Goal: Task Accomplishment & Management: Complete application form

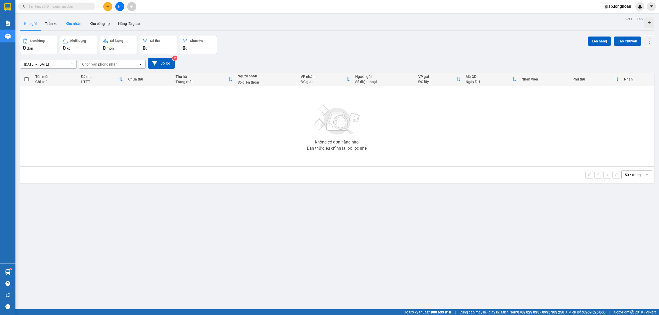
click at [68, 25] on button "Kho nhận" at bounding box center [74, 24] width 24 height 12
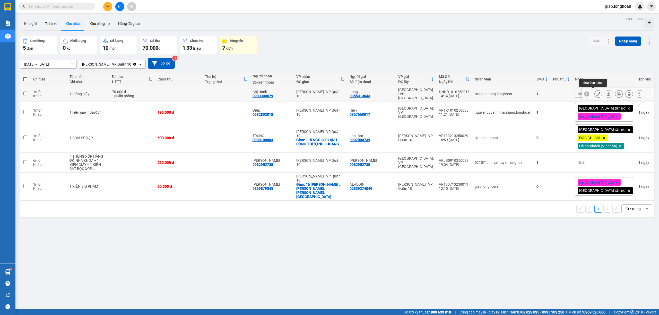
click at [597, 92] on icon at bounding box center [599, 94] width 4 height 4
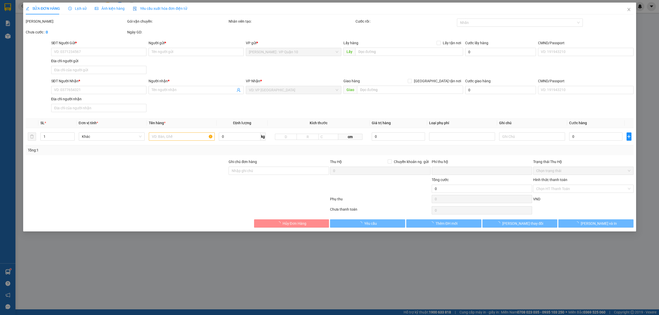
type input "0355313643"
type input "Long"
type input "0903300679"
type input "Chị Hạnh"
type input "0"
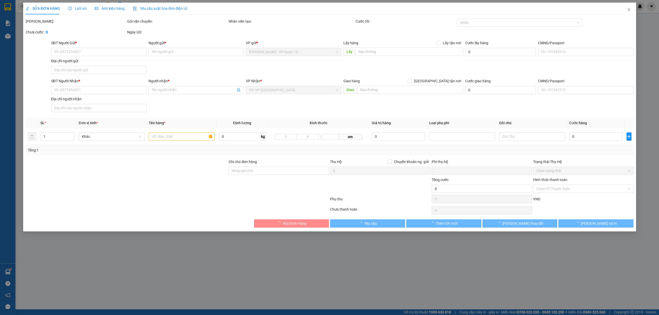
type input "70.000"
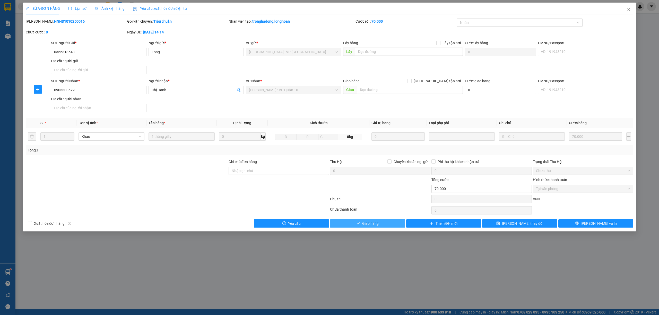
click at [383, 223] on button "Giao hàng" at bounding box center [367, 224] width 75 height 8
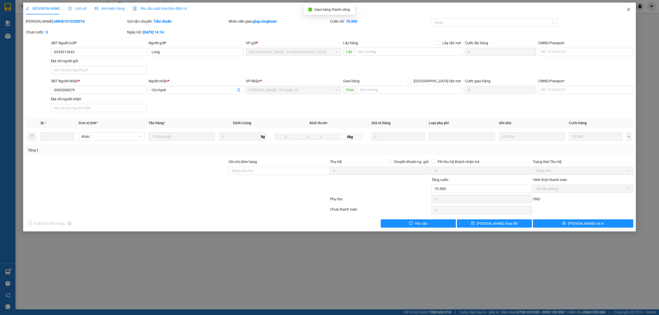
drag, startPoint x: 630, startPoint y: 10, endPoint x: 628, endPoint y: 12, distance: 2.9
click at [628, 12] on span "Close" at bounding box center [629, 10] width 14 height 14
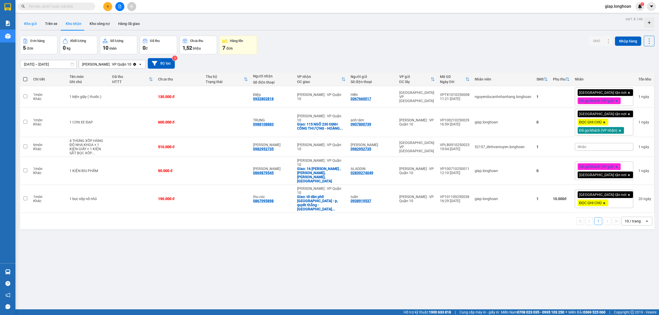
click at [29, 24] on button "Kho gửi" at bounding box center [30, 24] width 21 height 12
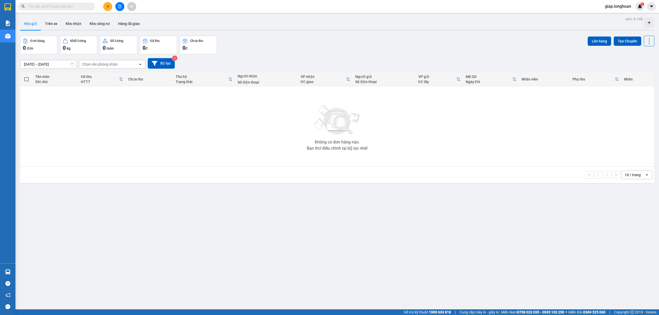
click at [225, 226] on div "ver 1.8.146 Kho gửi Trên xe Kho nhận Kho công nợ Hàng đã giao Đơn hàng 0 đơn Kh…" at bounding box center [337, 172] width 639 height 315
click at [69, 25] on button "Kho nhận" at bounding box center [74, 24] width 24 height 12
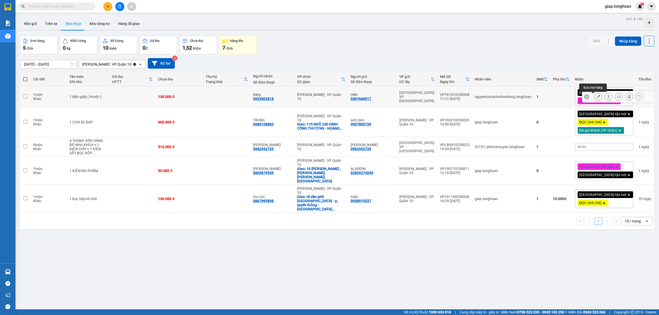
click at [597, 96] on icon at bounding box center [599, 97] width 4 height 4
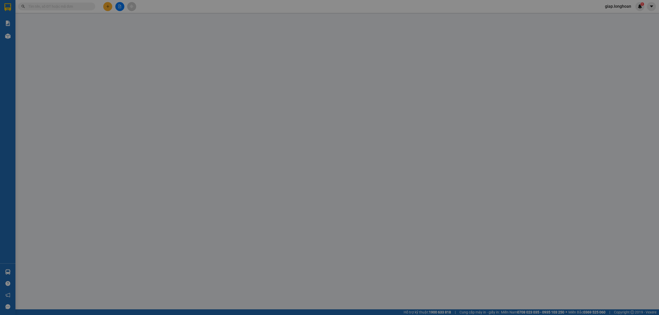
type input "0367660017"
type input "Hiền"
type input "0932802818"
type input "Điệp"
type input "nhận nguyên kiện bể vỡ không đền"
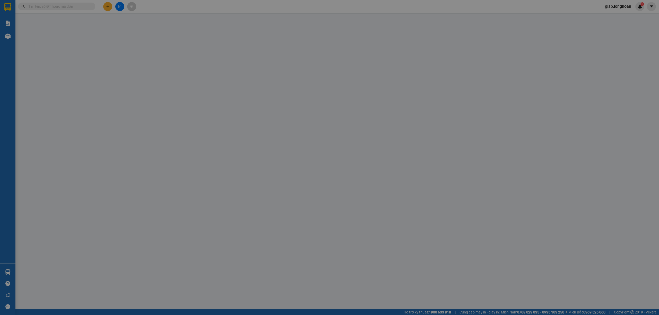
type input "0"
type input "130.000"
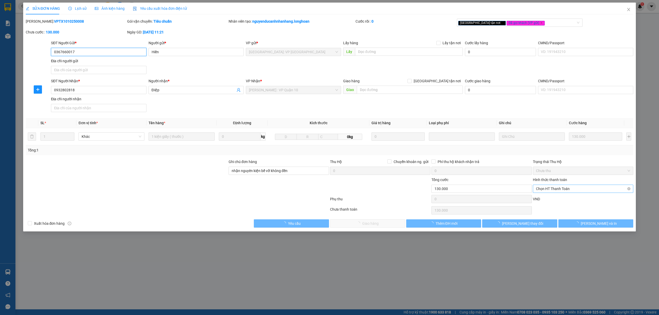
drag, startPoint x: 553, startPoint y: 186, endPoint x: 551, endPoint y: 192, distance: 6.5
click at [553, 187] on span "Chọn HT Thanh Toán" at bounding box center [583, 189] width 94 height 8
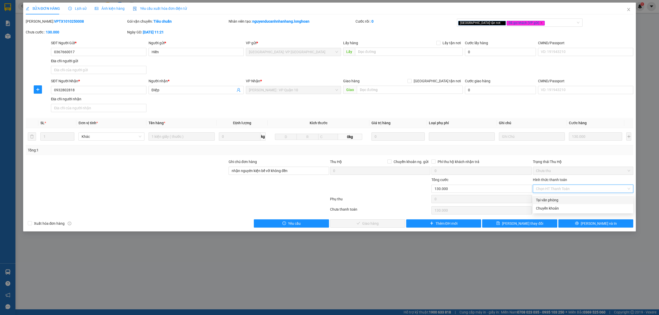
click at [550, 199] on div "Tại văn phòng" at bounding box center [583, 201] width 94 height 6
type input "0"
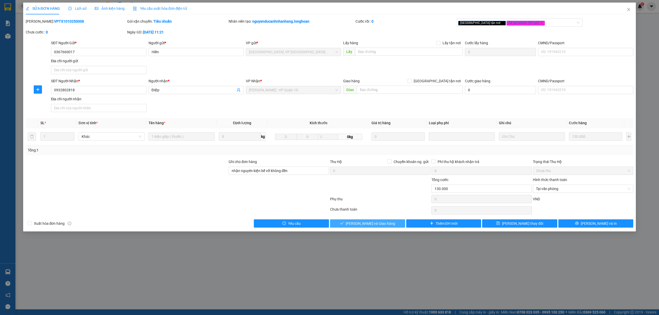
click at [370, 224] on span "Lưu và Giao hàng" at bounding box center [370, 224] width 49 height 6
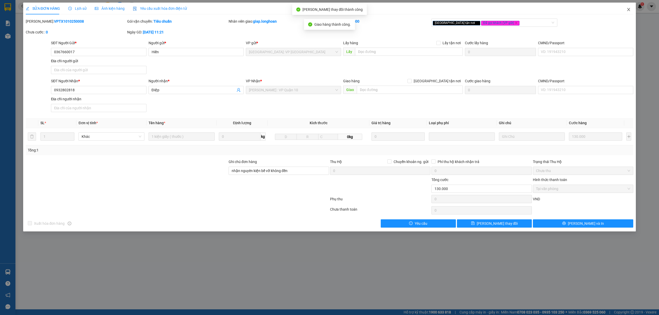
click at [630, 9] on icon "close" at bounding box center [629, 9] width 4 height 4
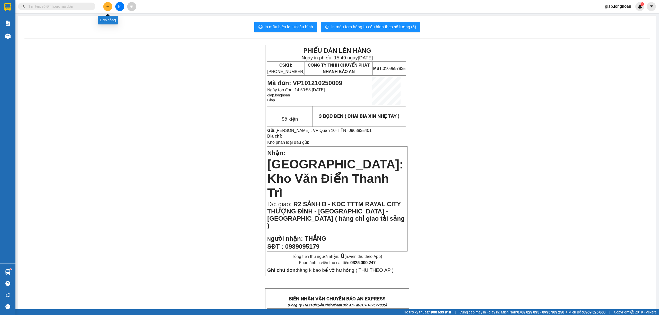
scroll to position [270, 0]
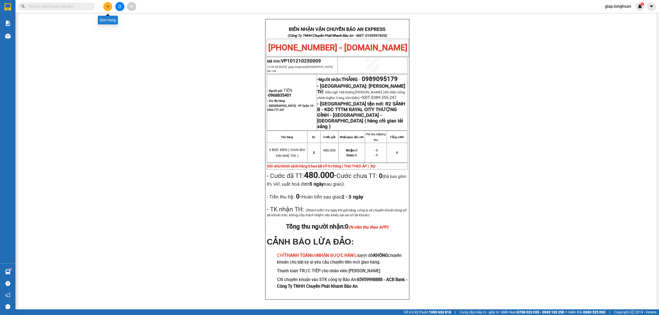
click at [110, 6] on button at bounding box center [107, 6] width 9 height 9
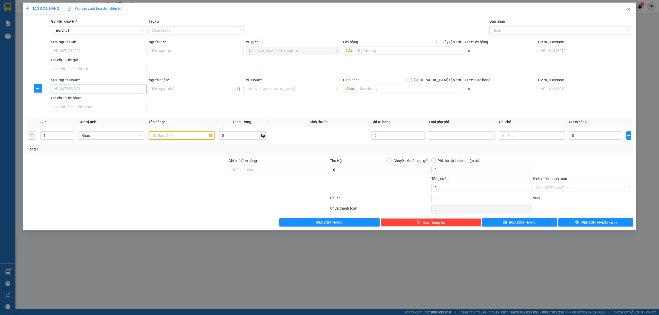
click at [71, 88] on input "SĐT Người Nhận *" at bounding box center [98, 89] width 95 height 8
type input "0919322559"
click at [82, 98] on div "0919322559 - gia phước" at bounding box center [98, 100] width 89 height 6
type input "gia phước"
checkbox input "true"
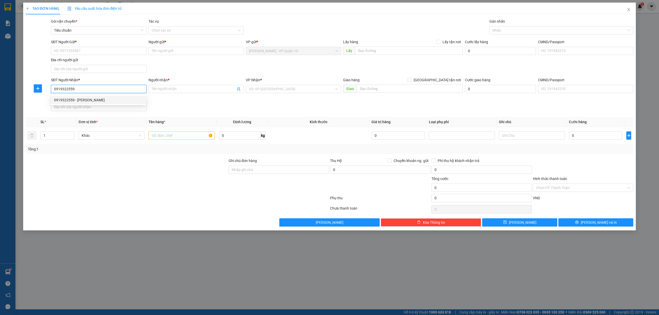
type input "236/28 trần cao vân - đà nẵng"
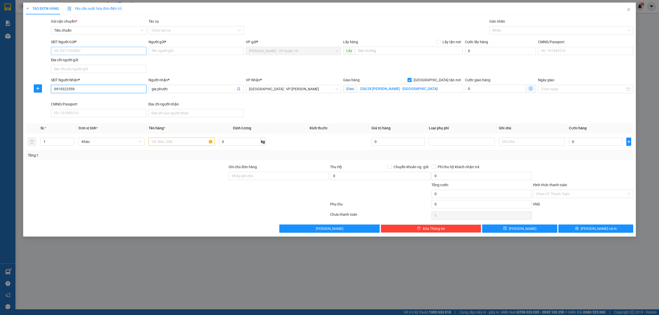
type input "0919322559"
click at [75, 54] on input "SĐT Người Gửi *" at bounding box center [98, 51] width 95 height 8
click at [94, 58] on div "02838581816 - minh phát" at bounding box center [98, 61] width 95 height 8
type input "02838581816"
type input "minh phát"
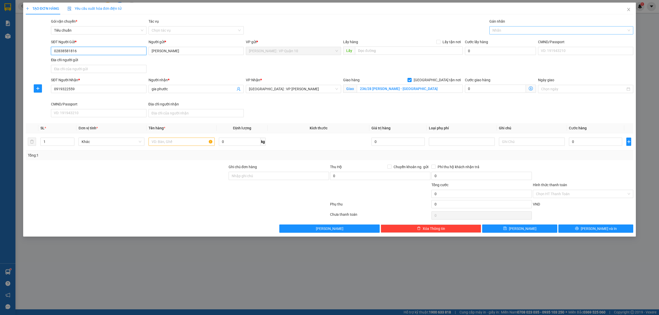
drag, startPoint x: 507, startPoint y: 30, endPoint x: 506, endPoint y: 33, distance: 3.2
click at [507, 31] on div at bounding box center [559, 30] width 137 height 6
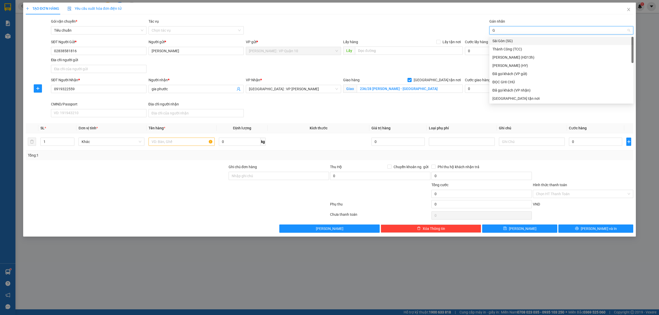
type input "GI"
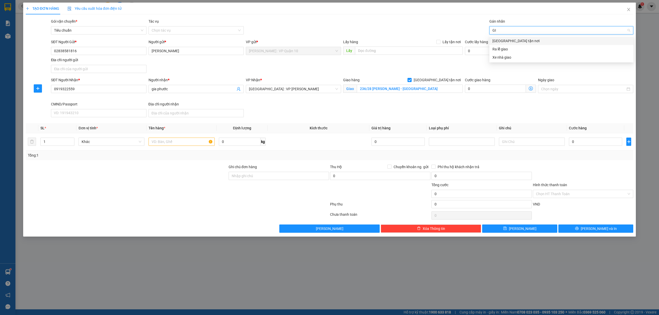
click at [505, 38] on div "Giao tận nơi" at bounding box center [562, 41] width 138 height 6
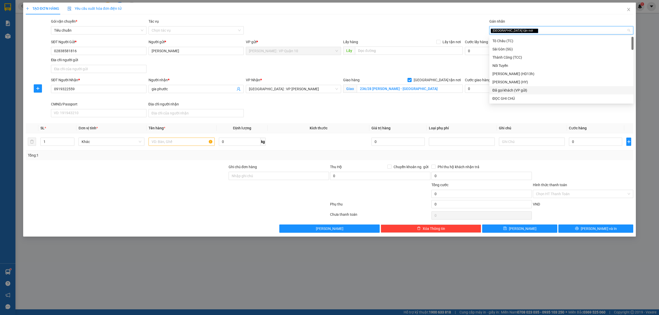
click at [518, 89] on div "Đã gọi khách (VP gửi)" at bounding box center [562, 91] width 138 height 6
drag, startPoint x: 59, startPoint y: 148, endPoint x: 55, endPoint y: 144, distance: 6.0
click at [57, 146] on td "1" at bounding box center [57, 141] width 38 height 17
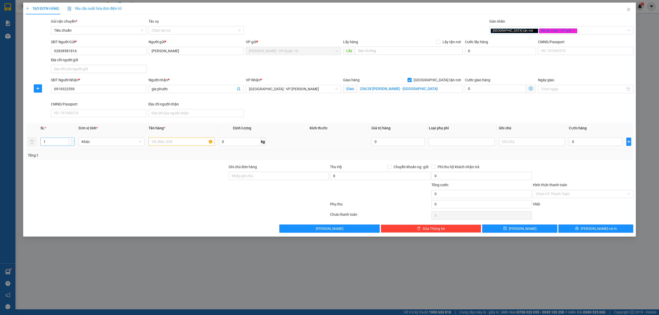
click at [55, 144] on input "1" at bounding box center [57, 142] width 33 height 8
type input "7"
click at [174, 141] on input "text" at bounding box center [182, 142] width 66 height 8
type input "7 BỌC TÚI BÓNG HỘP NHỰA"
drag, startPoint x: 243, startPoint y: 176, endPoint x: 245, endPoint y: 178, distance: 2.9
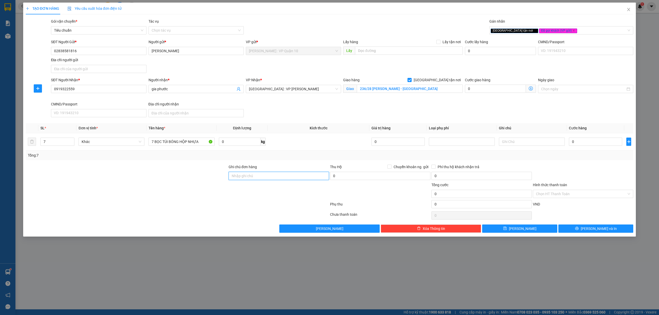
click at [243, 176] on input "Ghi chú đơn hàng" at bounding box center [279, 176] width 100 height 8
type input "hàng k bao bể vỡ hư hỏng"
click at [214, 209] on div at bounding box center [177, 205] width 304 height 10
drag, startPoint x: 71, startPoint y: 89, endPoint x: 46, endPoint y: 88, distance: 25.0
click at [46, 88] on div "SĐT Người Nhận * 0919322559 Người nhận * gia phước VP Nhận * Đà Nẵng : VP Thanh…" at bounding box center [329, 98] width 609 height 42
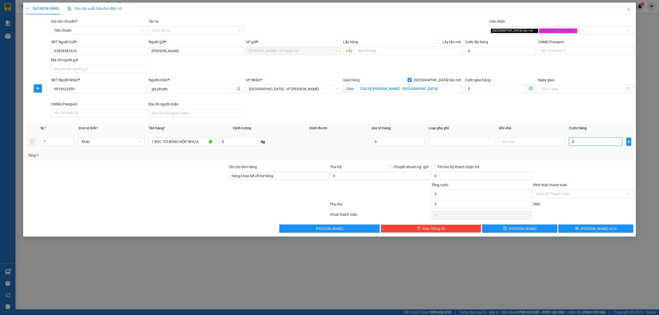
click at [582, 140] on input "0" at bounding box center [595, 142] width 53 height 8
type input "40"
type input "450"
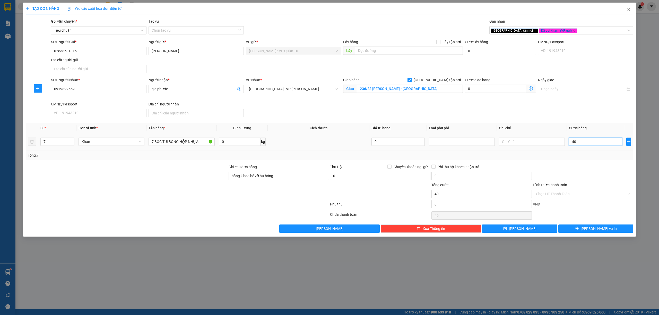
type input "450"
type input "4.500"
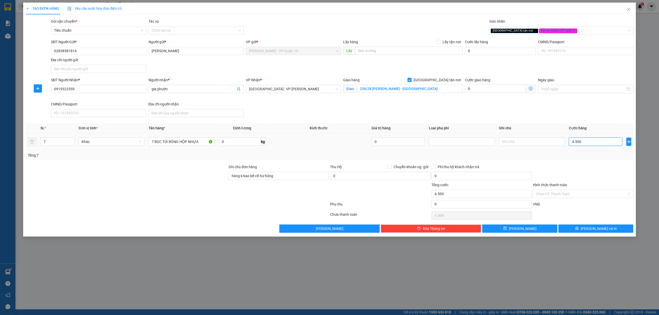
type input "45.000"
type input "450.000"
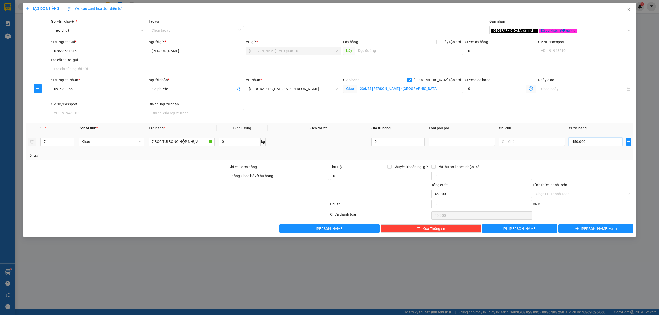
type input "450.000"
click at [597, 228] on span "Lưu và In" at bounding box center [599, 229] width 36 height 6
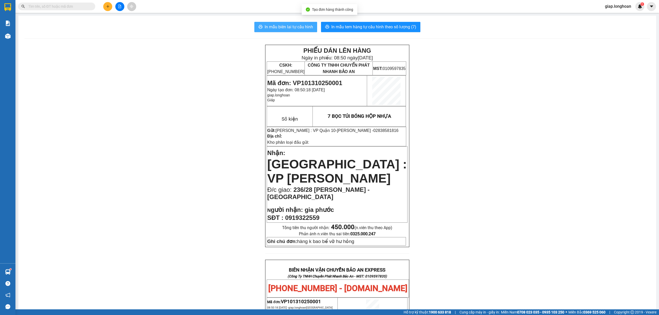
click at [297, 24] on span "In mẫu biên lai tự cấu hình" at bounding box center [289, 27] width 48 height 6
click at [359, 25] on span "In mẫu tem hàng tự cấu hình theo số lượng (7)" at bounding box center [373, 27] width 85 height 6
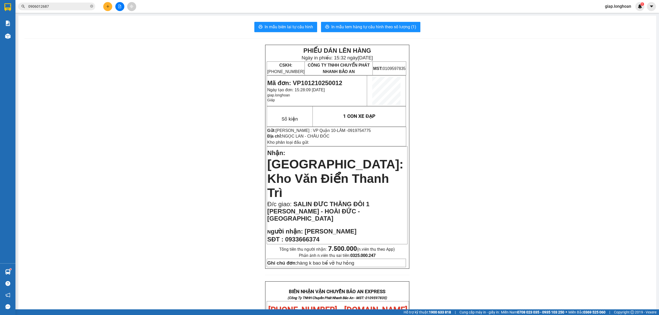
scroll to position [240, 0]
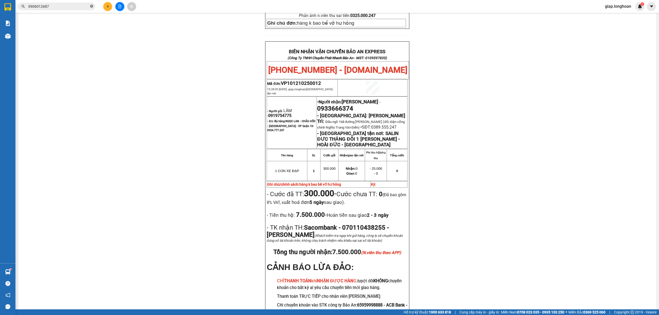
click at [90, 7] on icon "close-circle" at bounding box center [91, 6] width 3 height 3
click at [76, 7] on input "text" at bounding box center [58, 7] width 61 height 6
paste input "0919322559"
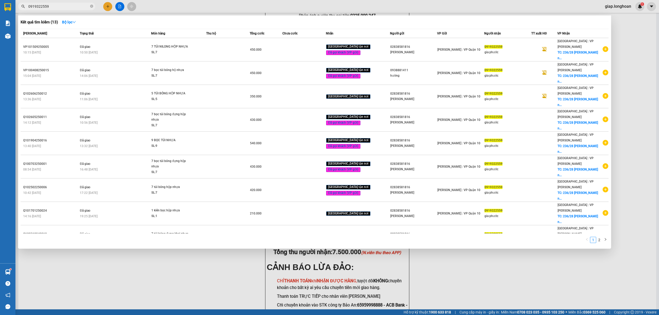
type input "0919322559"
